Goal: Task Accomplishment & Management: Use online tool/utility

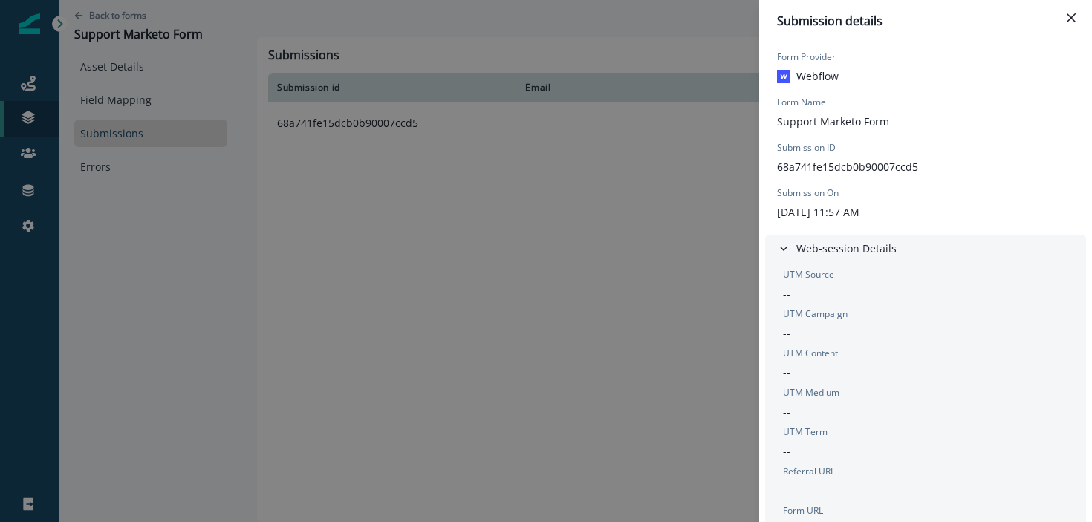
scroll to position [1062, 0]
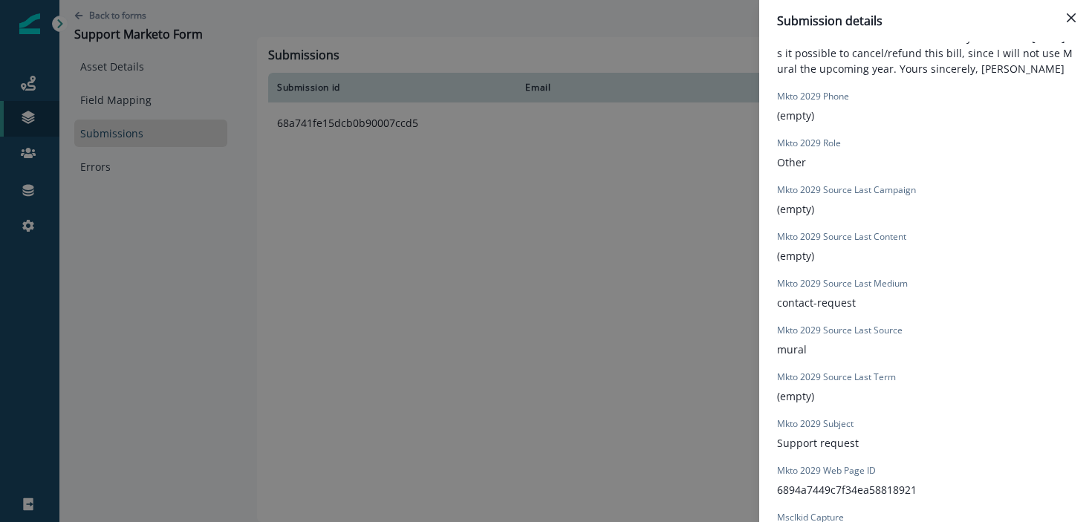
click at [502, 345] on div "Submission details Form Provider Webflow Form Name Support Marketo Form Submiss…" at bounding box center [546, 261] width 1092 height 522
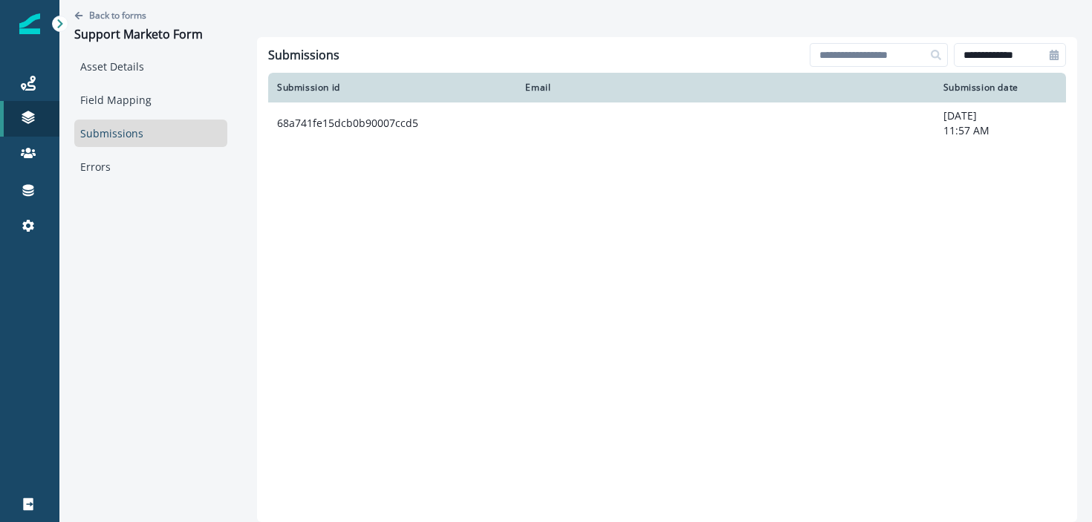
click at [94, 221] on div "Forms" at bounding box center [139, 231] width 137 height 22
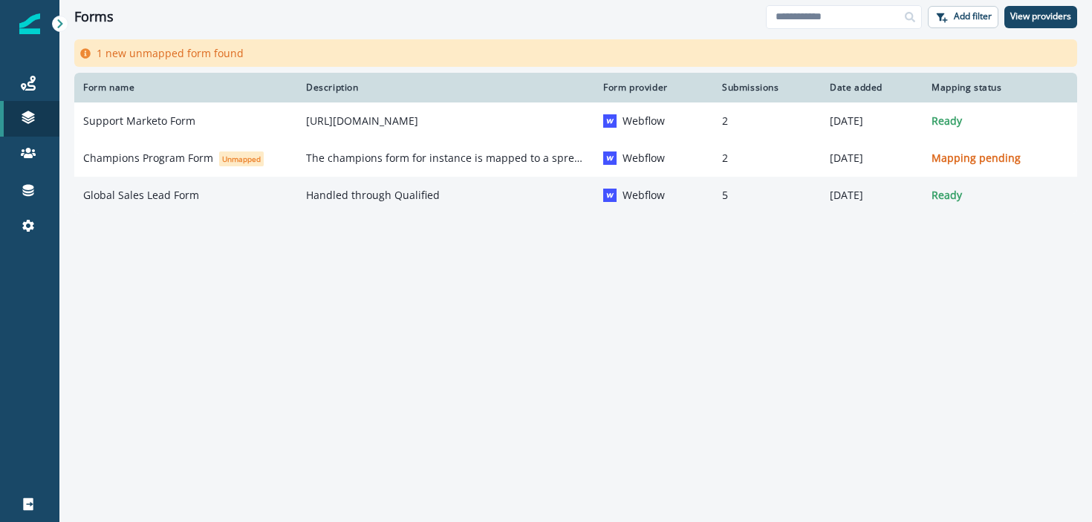
click at [154, 198] on p "Global Sales Lead Form" at bounding box center [141, 195] width 116 height 15
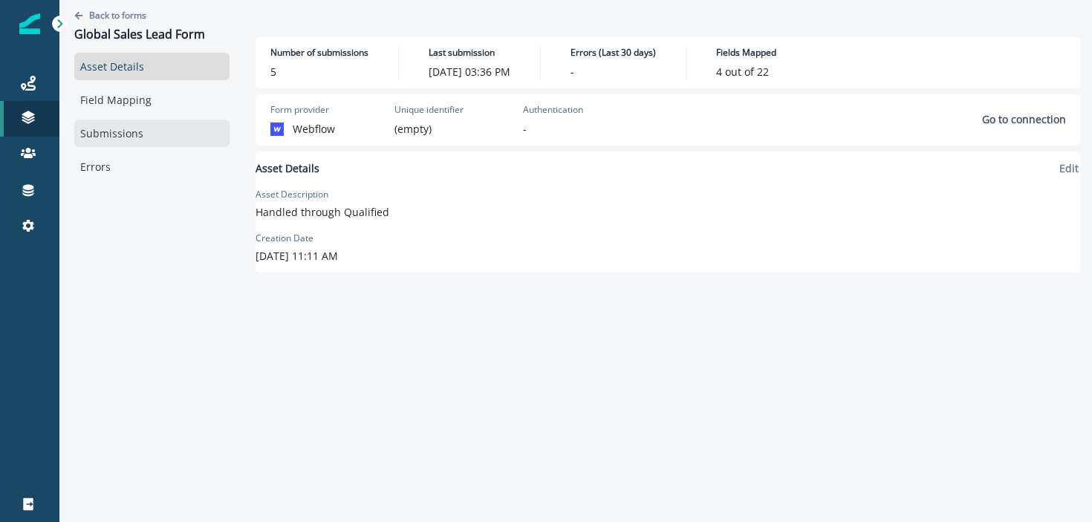
click at [159, 126] on link "Submissions" at bounding box center [151, 133] width 155 height 27
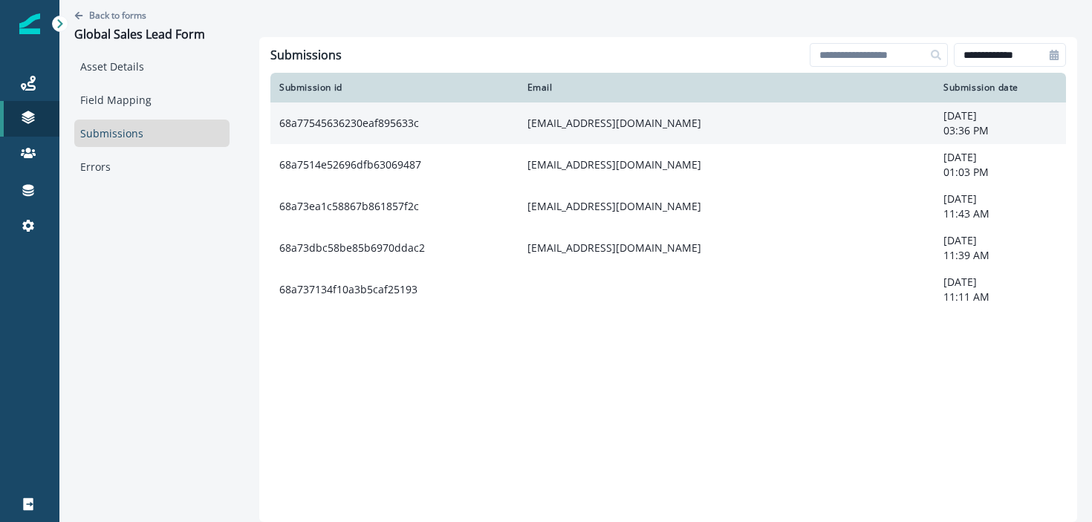
click at [463, 136] on td "68a77545636230eaf895633c" at bounding box center [394, 124] width 248 height 42
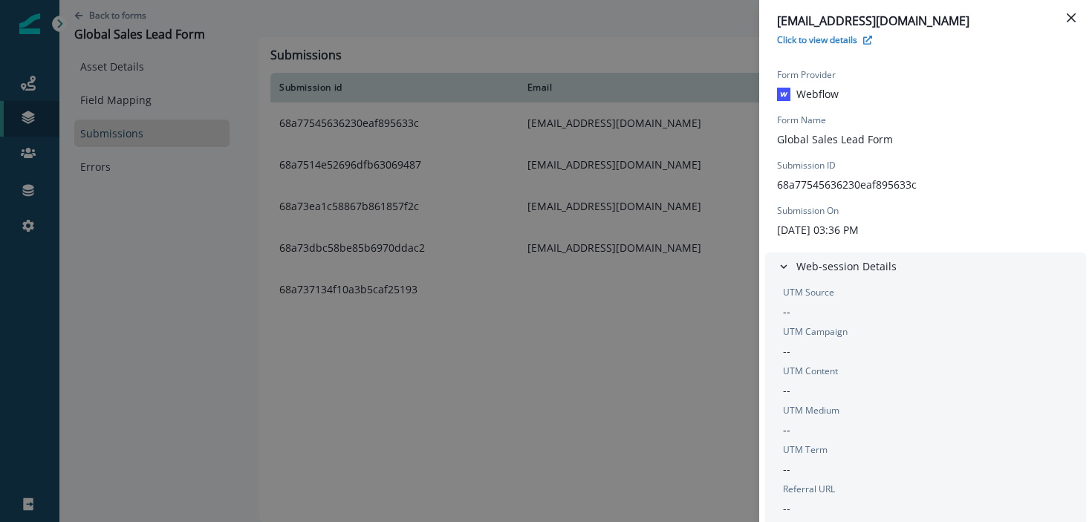
click at [449, 349] on div "[EMAIL_ADDRESS][DOMAIN_NAME] Click to view details Form Provider Webflow Form N…" at bounding box center [546, 261] width 1092 height 522
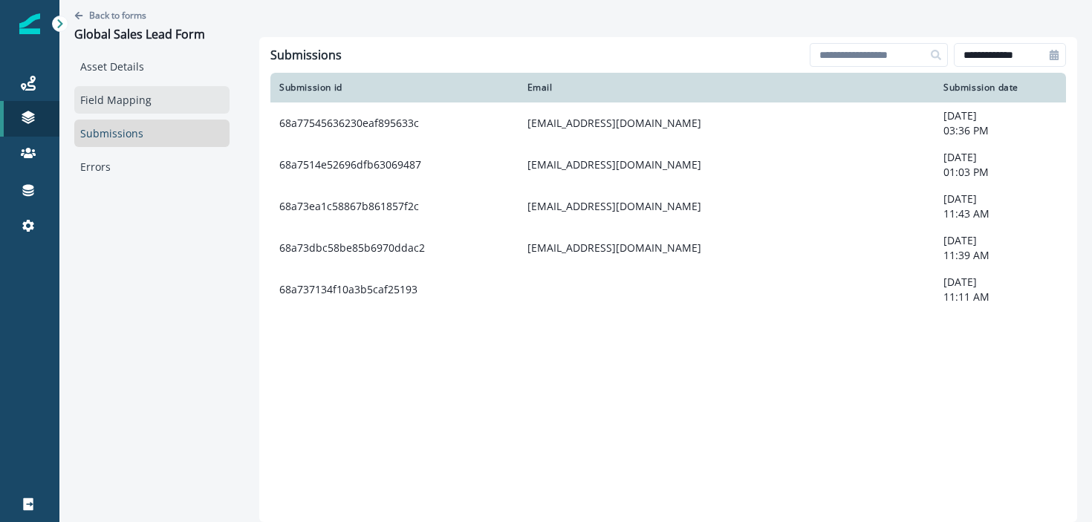
click at [175, 94] on link "Field Mapping" at bounding box center [151, 99] width 155 height 27
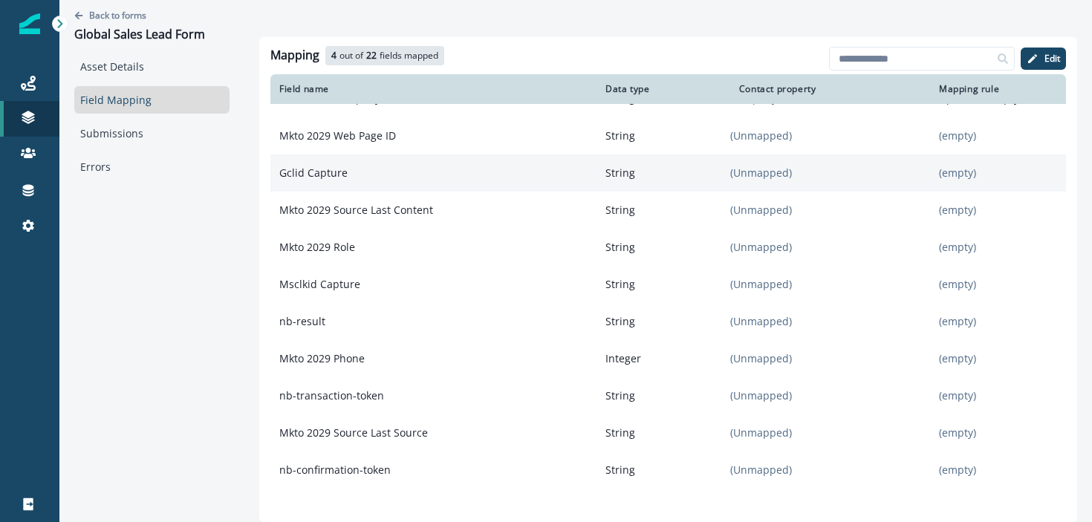
scroll to position [168, 0]
